Goal: Task Accomplishment & Management: Use online tool/utility

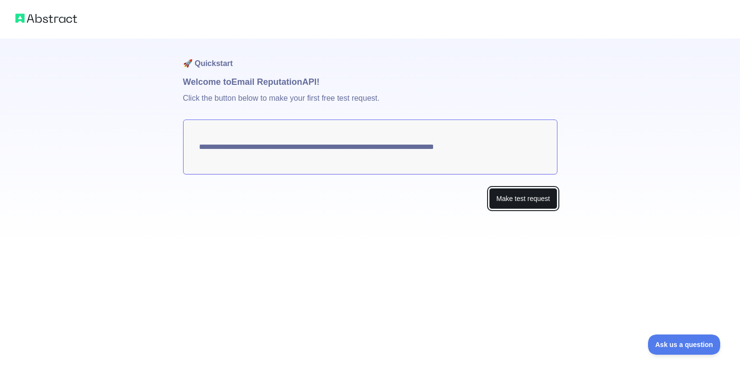
click at [517, 201] on button "Make test request" at bounding box center [523, 199] width 68 height 22
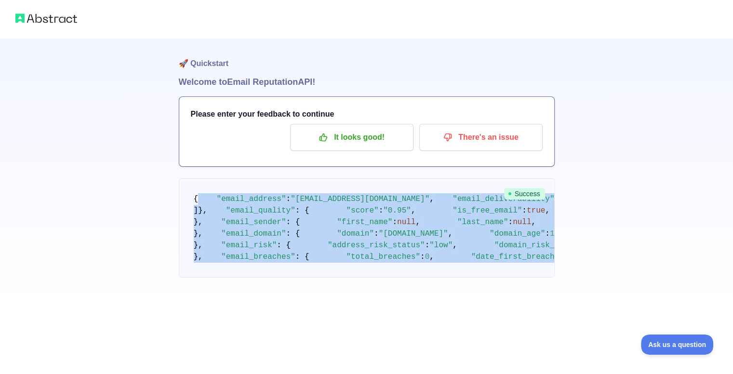
scroll to position [531, 0]
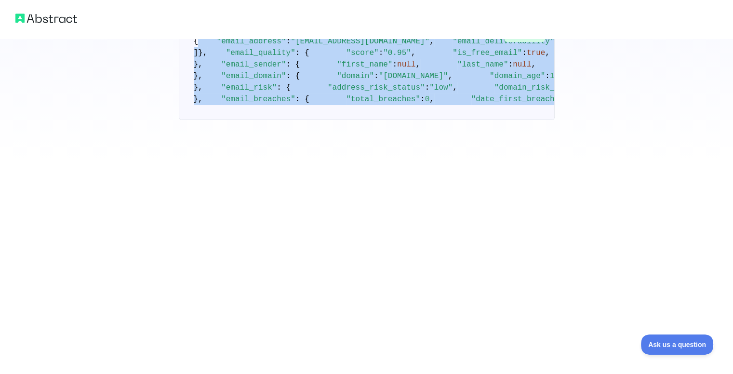
drag, startPoint x: 196, startPoint y: 197, endPoint x: 356, endPoint y: 329, distance: 207.8
click at [356, 120] on pre "{ "email_address" : "[EMAIL_ADDRESS][DOMAIN_NAME]" , "email_deliverability" : {…" at bounding box center [367, 70] width 376 height 99
copy code ""email_address" : "[EMAIL_ADDRESS][DOMAIN_NAME]" , "email_deliverability" : { "…"
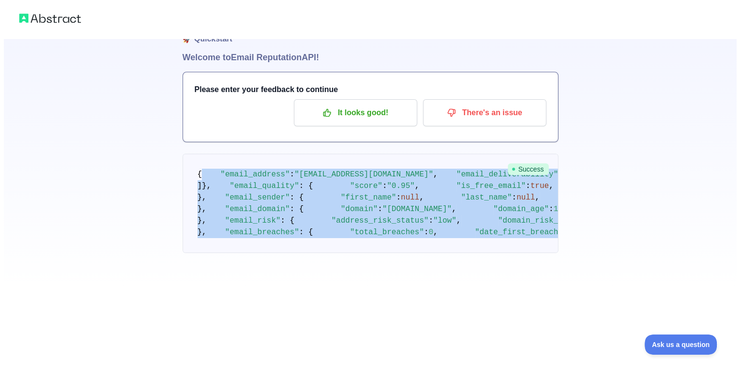
scroll to position [0, 0]
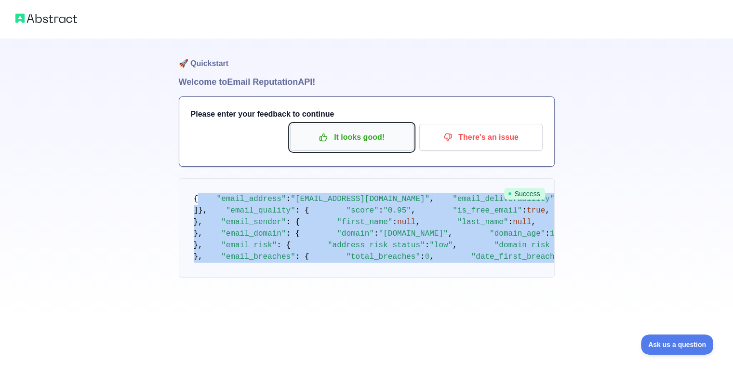
click at [366, 132] on p "It looks good!" at bounding box center [351, 137] width 109 height 16
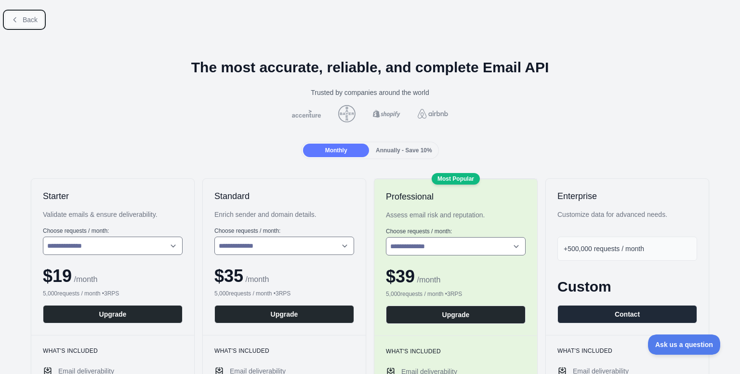
click at [35, 17] on span "Back" at bounding box center [30, 20] width 15 height 8
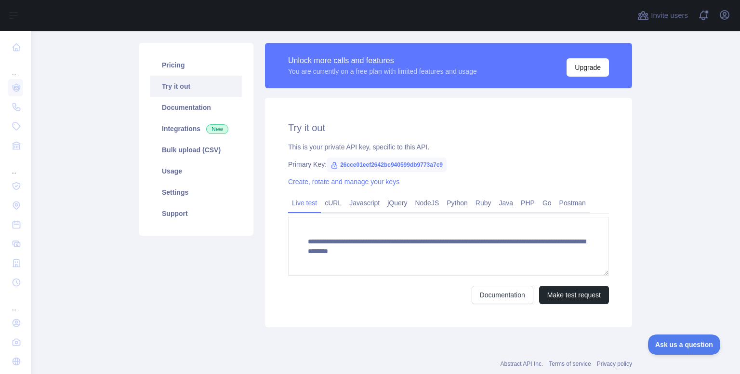
scroll to position [63, 0]
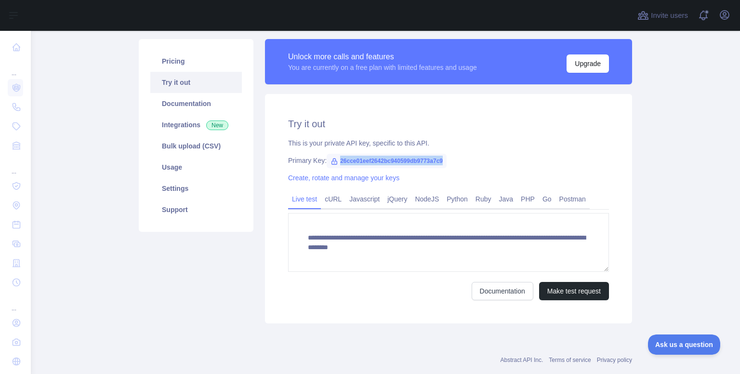
drag, startPoint x: 439, startPoint y: 160, endPoint x: 333, endPoint y: 162, distance: 106.0
click at [333, 162] on span "26cce01eef2642bc940599db9773a7c9" at bounding box center [387, 161] width 120 height 14
copy span "26cce01eef2642bc940599db9773a7c9"
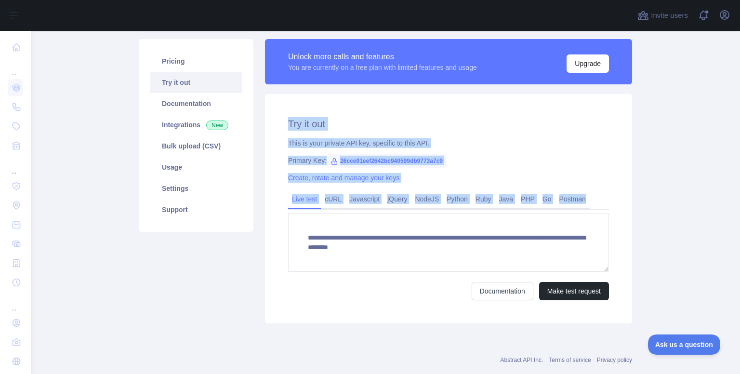
drag, startPoint x: 275, startPoint y: 112, endPoint x: 522, endPoint y: 264, distance: 289.7
click at [522, 264] on div "**********" at bounding box center [448, 208] width 367 height 229
copy div "Try it out This is your private API key, specific to this API. Primary Key: 26c…"
click at [422, 111] on div "**********" at bounding box center [448, 208] width 367 height 229
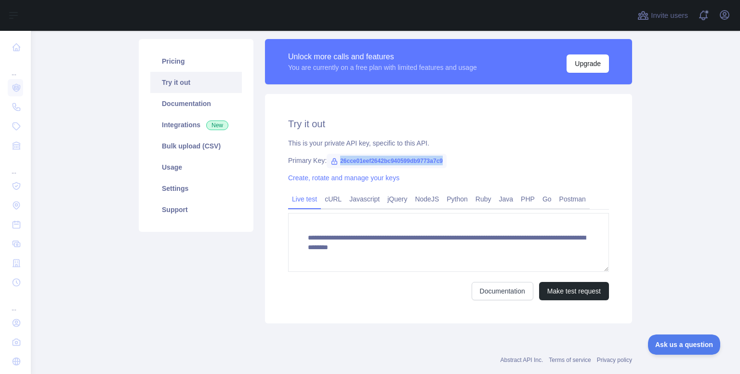
drag, startPoint x: 439, startPoint y: 161, endPoint x: 336, endPoint y: 160, distance: 103.6
click at [336, 160] on span "26cce01eef2642bc940599db9773a7c9" at bounding box center [387, 161] width 120 height 14
copy span "26cce01eef2642bc940599db9773a7c9"
